Goal: Transaction & Acquisition: Book appointment/travel/reservation

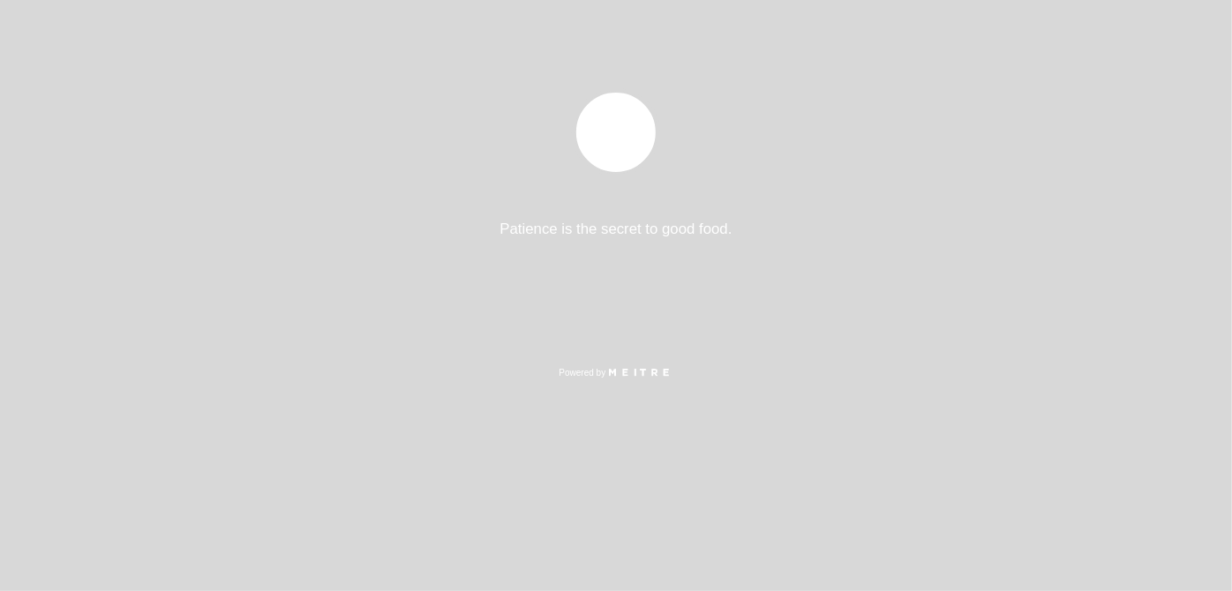
select select "es"
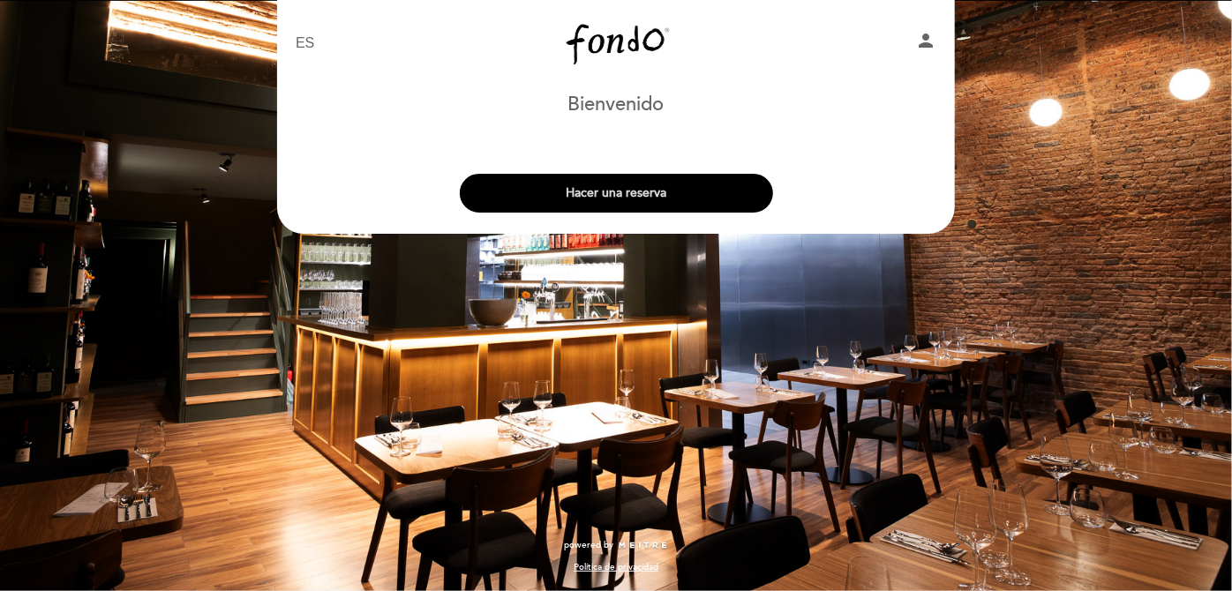
click at [653, 191] on button "Hacer una reserva" at bounding box center [616, 193] width 313 height 39
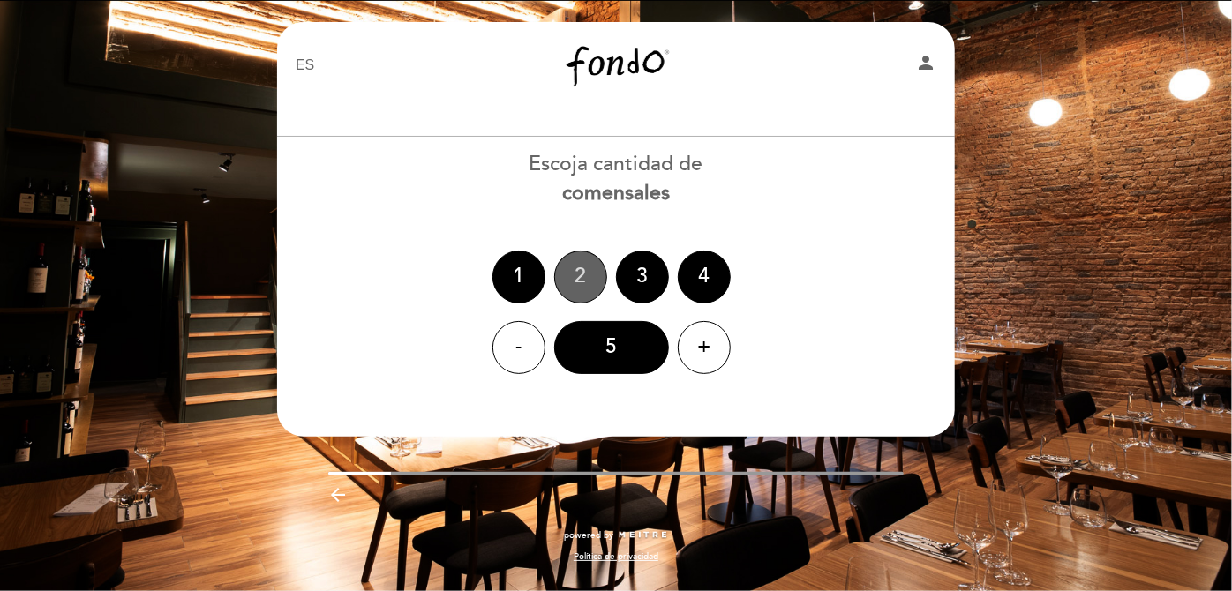
click at [564, 274] on div "2" at bounding box center [580, 277] width 53 height 53
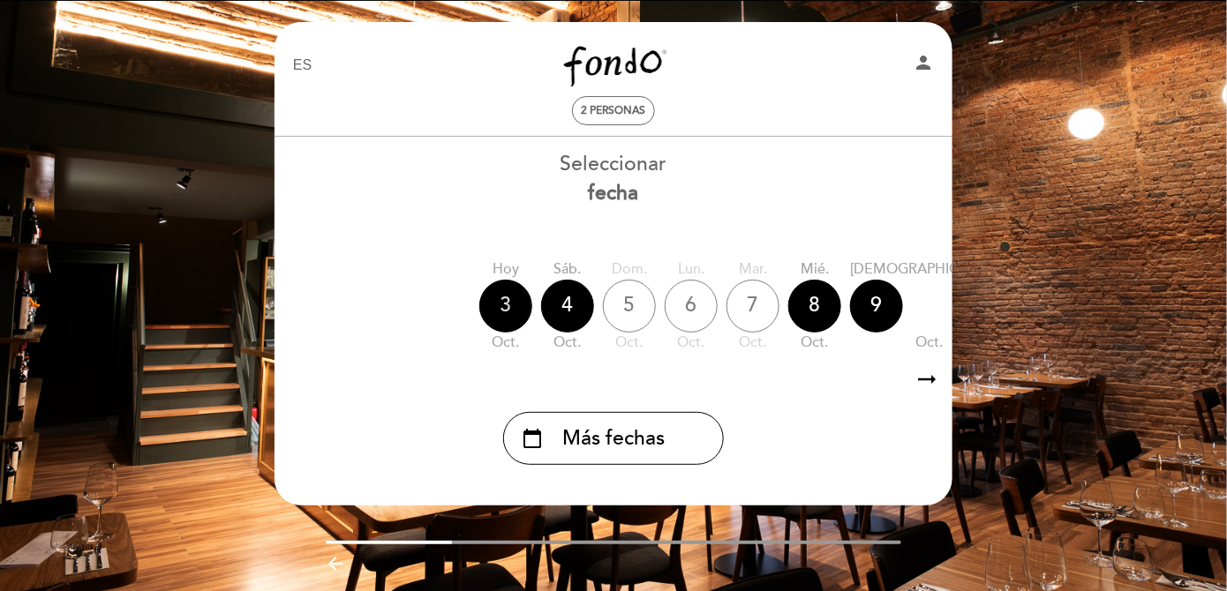
click at [511, 309] on div "3" at bounding box center [505, 306] width 53 height 53
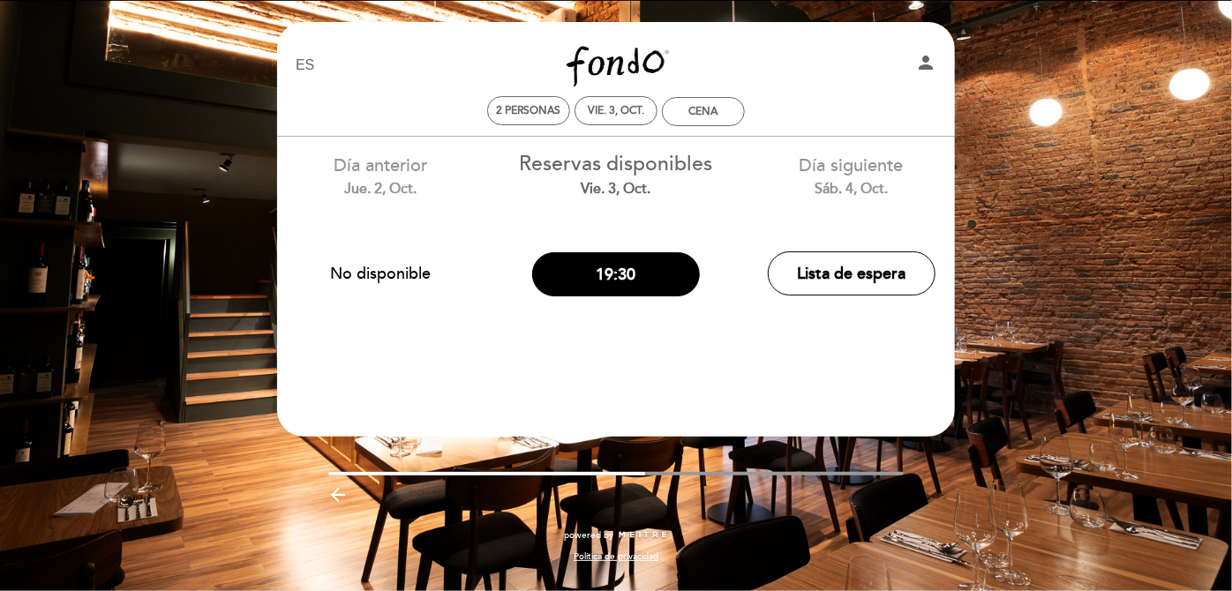
click at [796, 237] on div "Día siguiente sáb. 4, oct. Lista de espera" at bounding box center [852, 221] width 236 height 168
click at [817, 364] on header "EN ES PT Fondo person 2 personas vie. 3, oct. Cena [GEOGRAPHIC_DATA] [GEOGRAPHI…" at bounding box center [616, 229] width 678 height 415
drag, startPoint x: 561, startPoint y: 172, endPoint x: 612, endPoint y: 179, distance: 50.8
click at [607, 175] on div "Reservas disponibles vie. 3, oct." at bounding box center [616, 174] width 209 height 49
click at [651, 217] on div "Reservas disponibles vie. 3, oct. 19:30" at bounding box center [617, 221] width 236 height 169
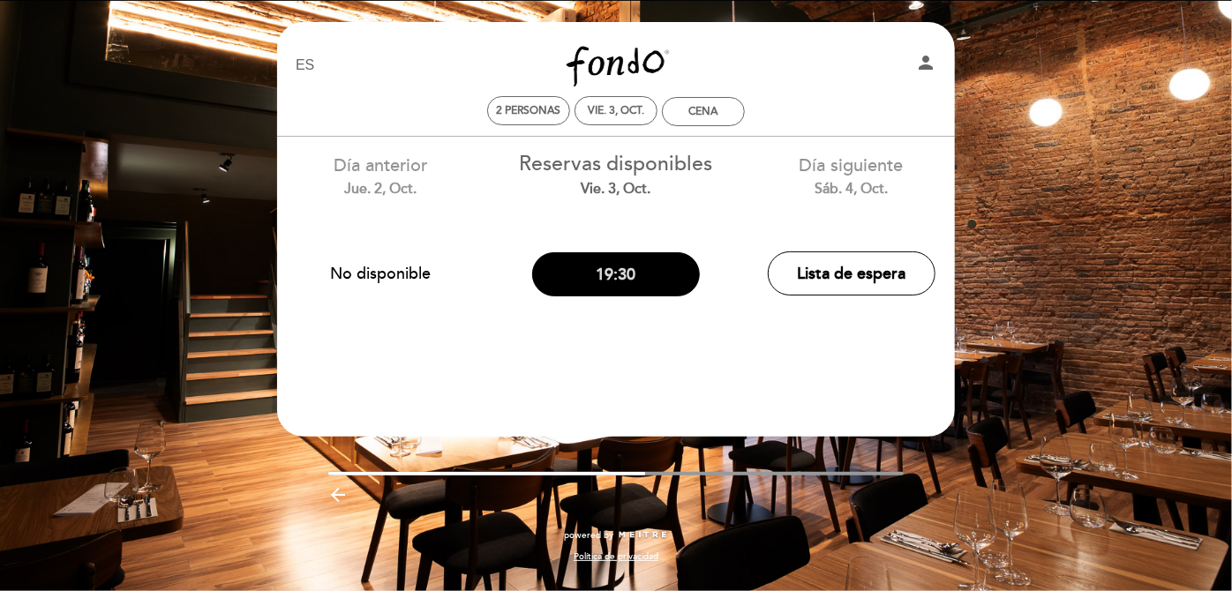
click at [645, 288] on button "19:30" at bounding box center [616, 274] width 168 height 44
